Goal: Task Accomplishment & Management: Manage account settings

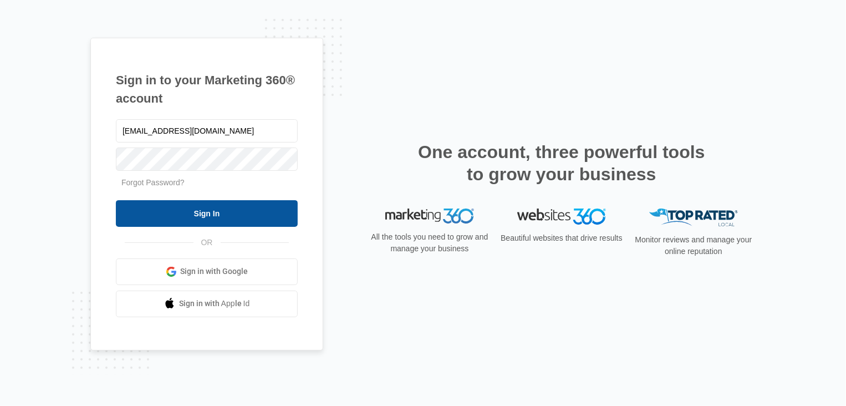
type input "[EMAIL_ADDRESS][DOMAIN_NAME]"
click at [218, 217] on input "Sign In" at bounding box center [207, 213] width 182 height 27
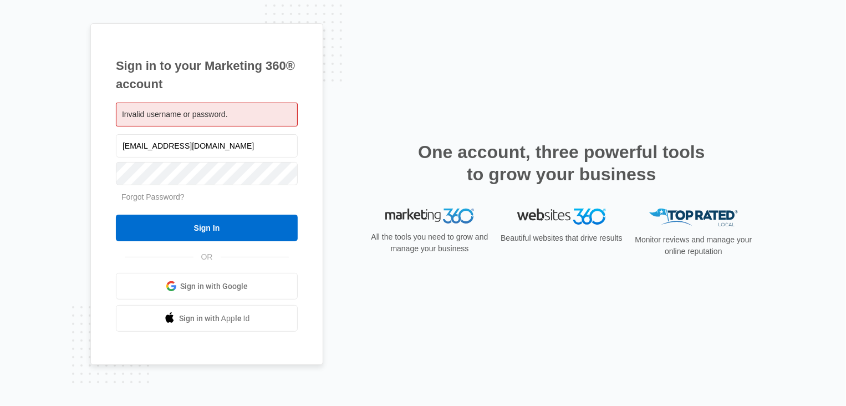
click at [230, 113] on div "Invalid username or password." at bounding box center [207, 115] width 182 height 24
click at [155, 197] on link "Forgot Password?" at bounding box center [152, 196] width 63 height 9
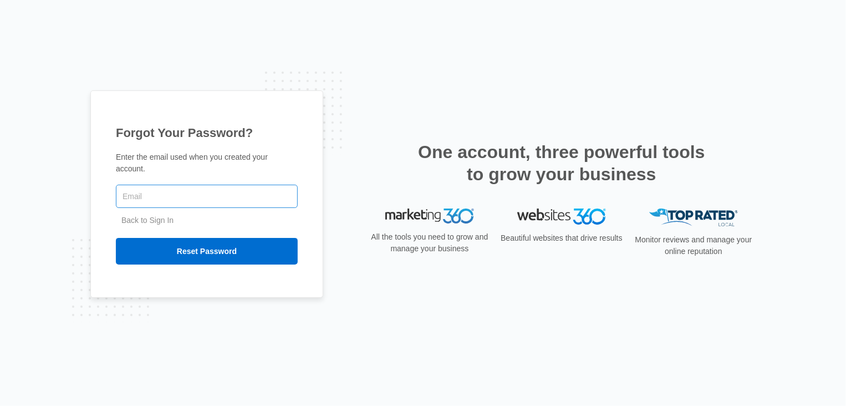
drag, startPoint x: 0, startPoint y: 0, endPoint x: 155, endPoint y: 197, distance: 251.1
click at [155, 197] on input "text" at bounding box center [207, 196] width 182 height 23
type input "[EMAIL_ADDRESS][DOMAIN_NAME]"
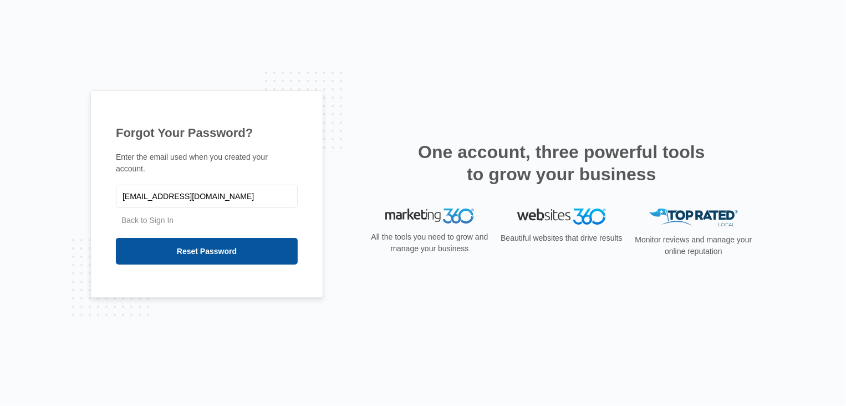
click at [225, 249] on input "Reset Password" at bounding box center [207, 251] width 182 height 27
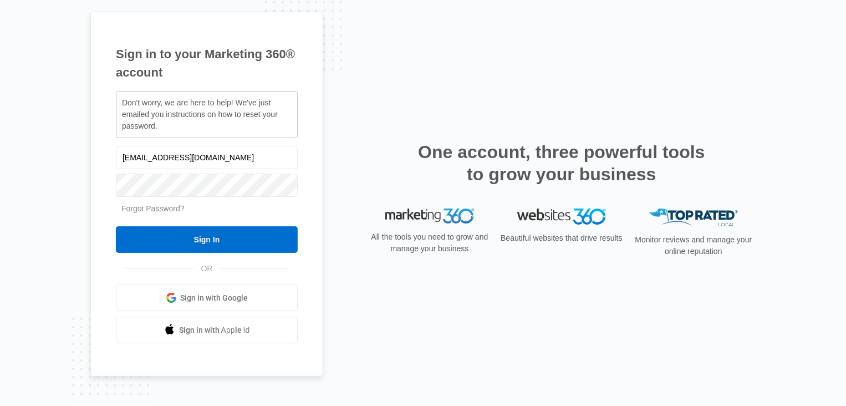
click at [144, 206] on link "Forgot Password?" at bounding box center [152, 208] width 63 height 9
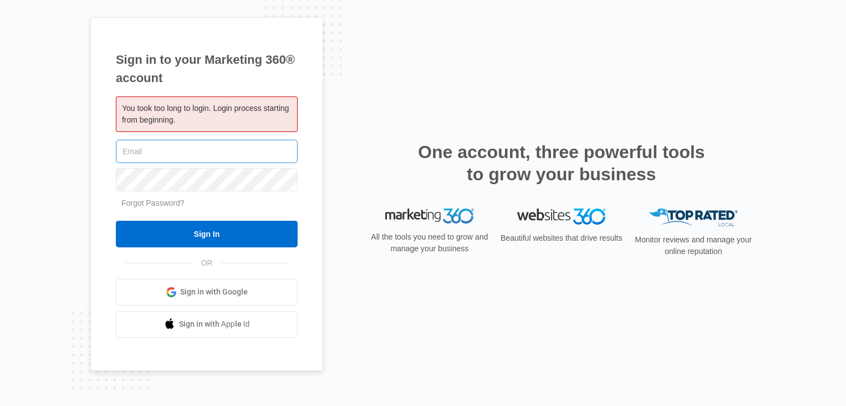
click at [142, 151] on input "text" at bounding box center [207, 151] width 182 height 23
click at [122, 147] on input "text" at bounding box center [207, 151] width 182 height 23
type input "[EMAIL_ADDRESS][DOMAIN_NAME]"
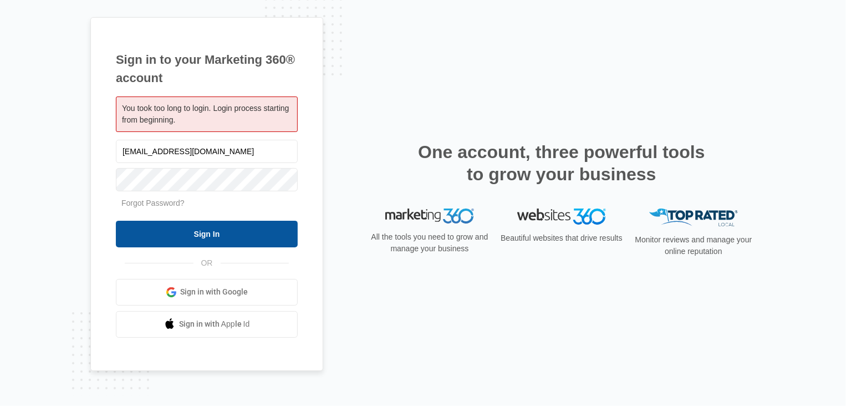
click at [209, 232] on input "Sign In" at bounding box center [207, 234] width 182 height 27
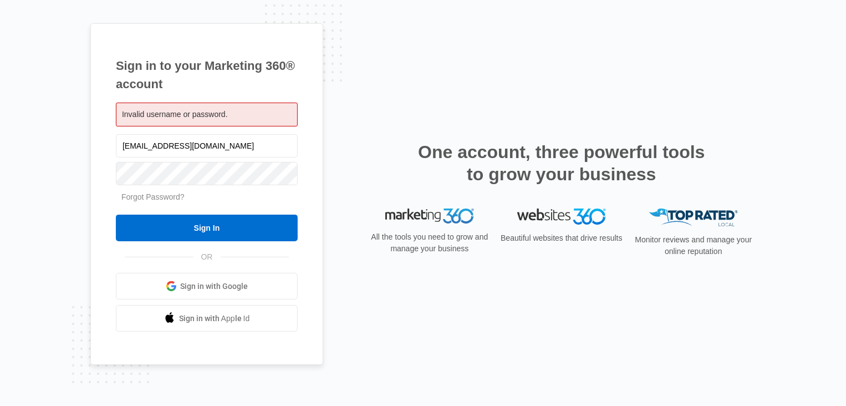
click at [148, 197] on link "Forgot Password?" at bounding box center [152, 196] width 63 height 9
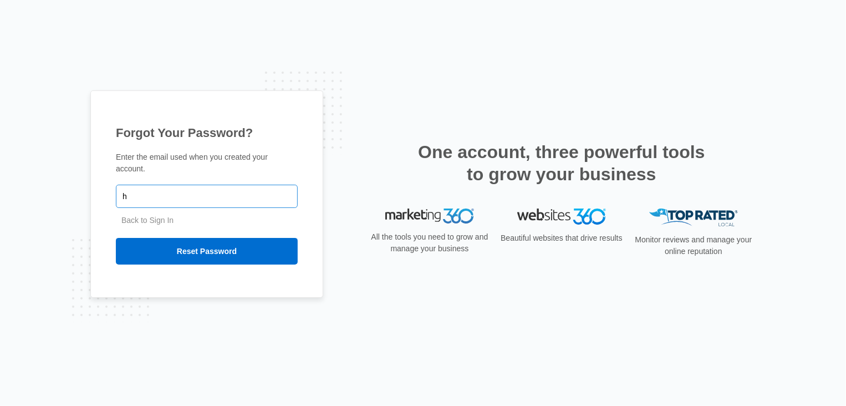
type input "[EMAIL_ADDRESS][DOMAIN_NAME]"
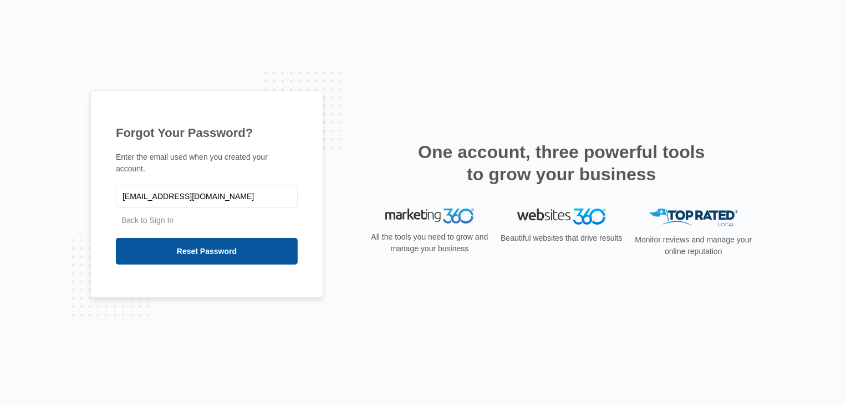
click at [200, 250] on input "Reset Password" at bounding box center [207, 251] width 182 height 27
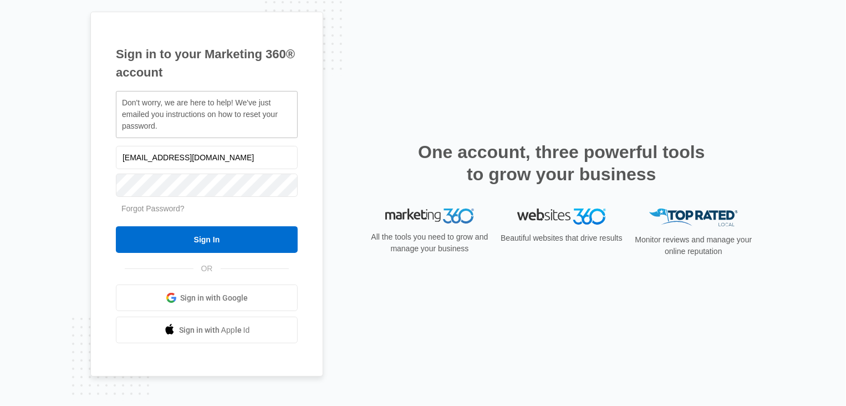
click at [204, 299] on span "Sign in with Google" at bounding box center [215, 298] width 68 height 12
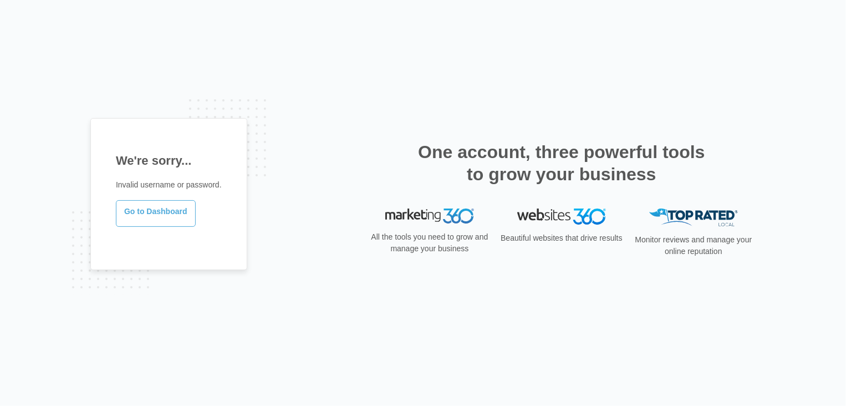
click at [153, 212] on link "Go to Dashboard" at bounding box center [156, 213] width 80 height 27
